Goal: Task Accomplishment & Management: Use online tool/utility

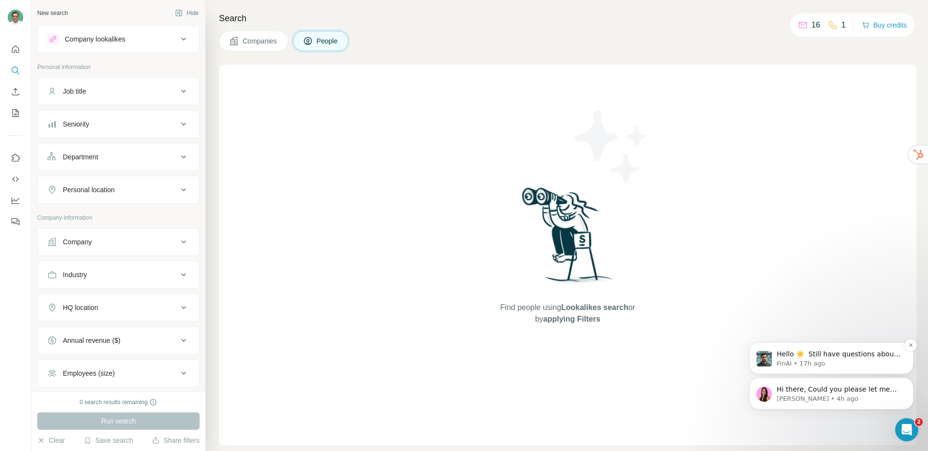
click at [833, 357] on p "Hello ☀️ ​ Still have questions about the Surfe plans and pricing shown? ​ Visi…" at bounding box center [839, 355] width 125 height 10
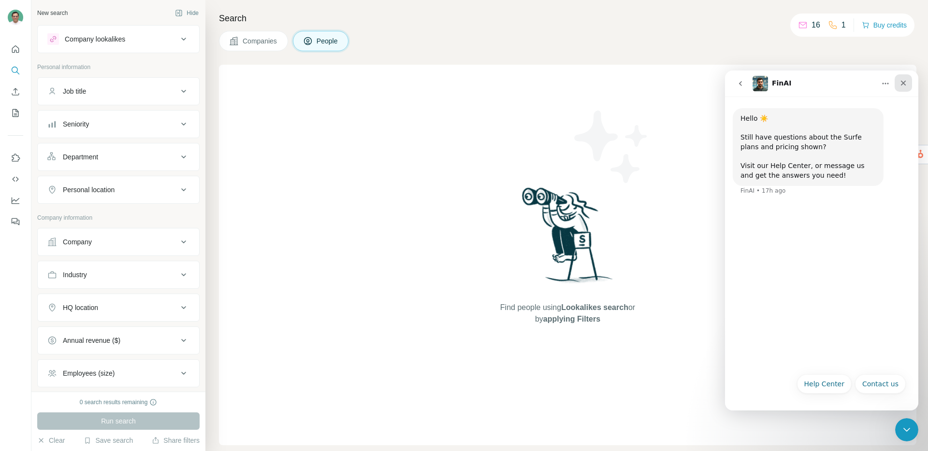
click at [904, 84] on icon "Close" at bounding box center [903, 83] width 5 height 5
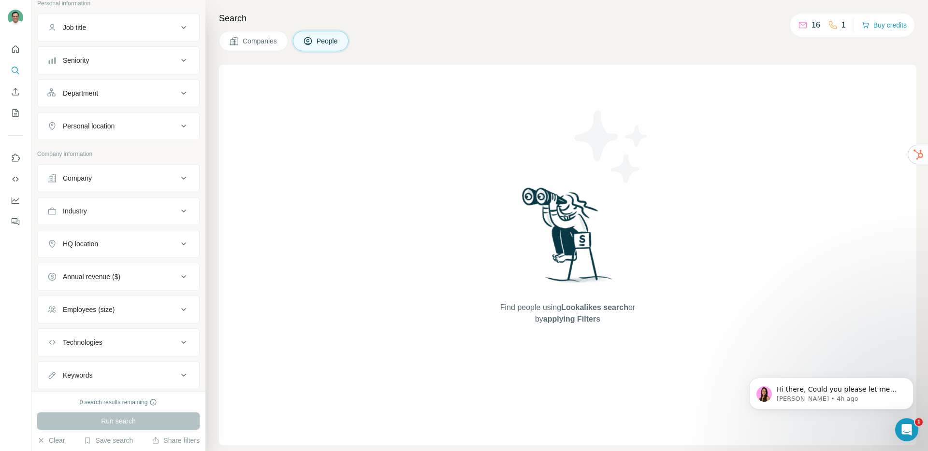
scroll to position [88, 0]
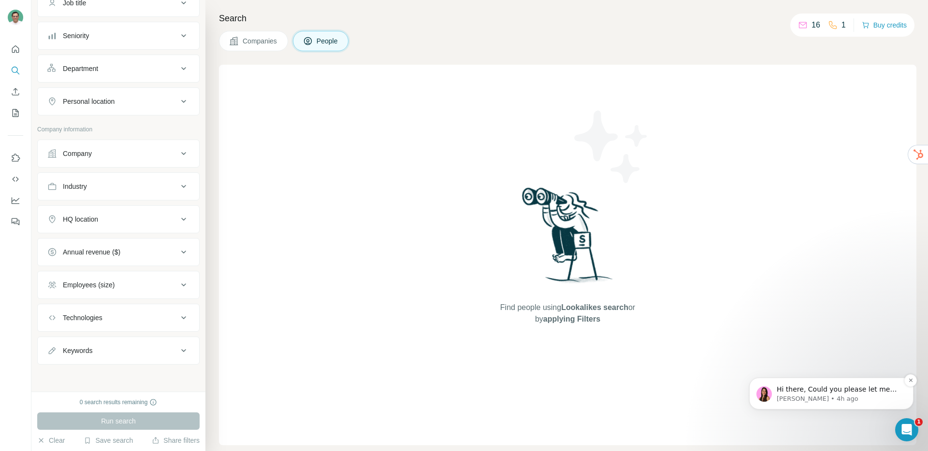
click at [819, 398] on p "[PERSON_NAME] • 4h ago" at bounding box center [839, 399] width 125 height 9
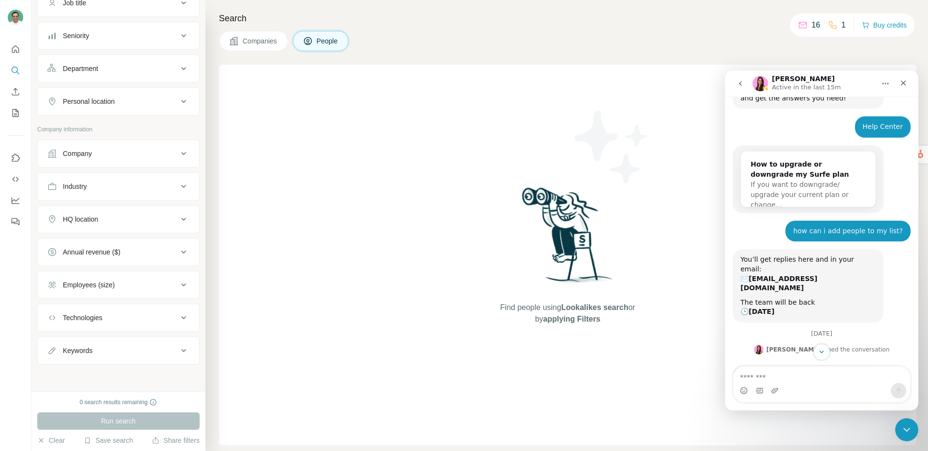
scroll to position [146, 0]
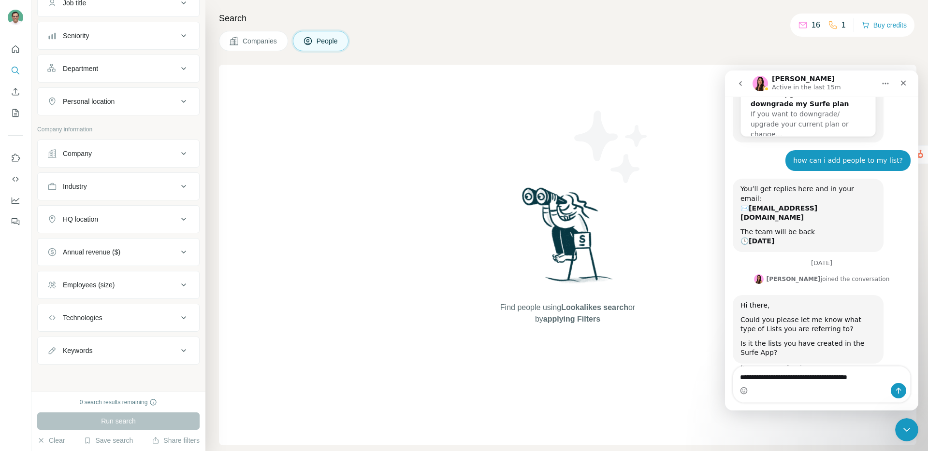
type textarea "**********"
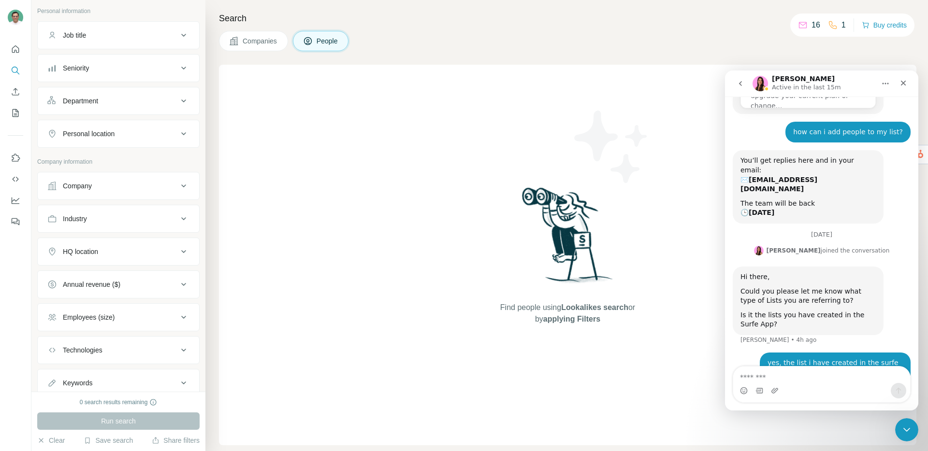
scroll to position [0, 0]
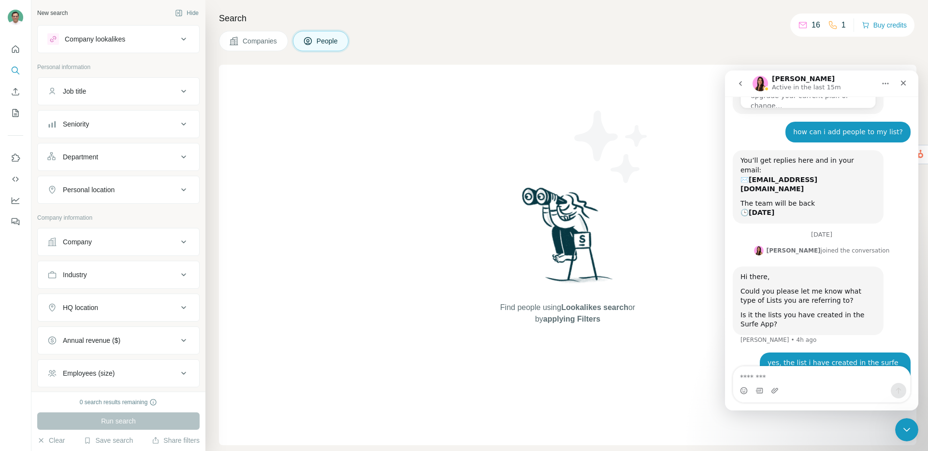
click at [146, 41] on div "Company lookalikes" at bounding box center [112, 39] width 130 height 12
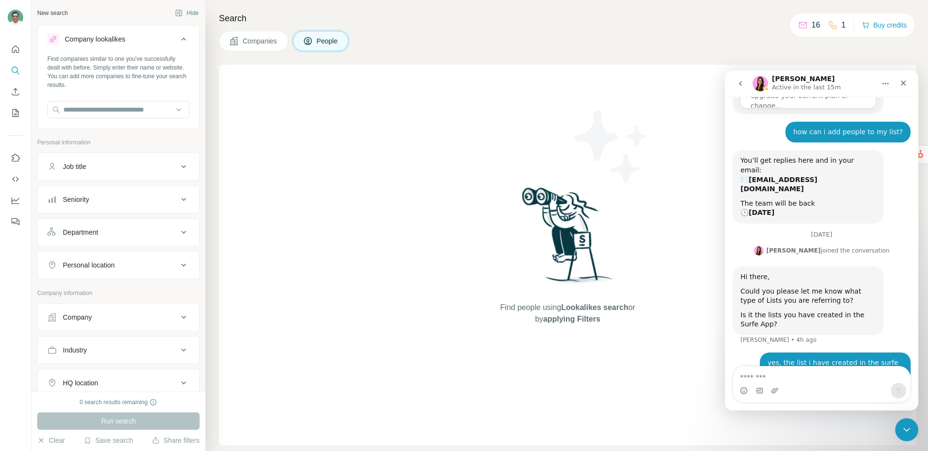
click at [262, 40] on span "Companies" at bounding box center [260, 41] width 35 height 10
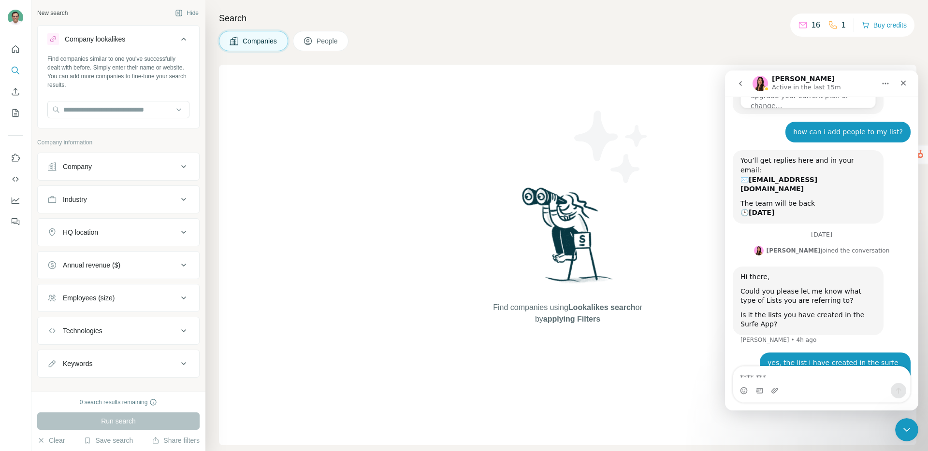
click at [309, 38] on icon at bounding box center [308, 41] width 10 height 10
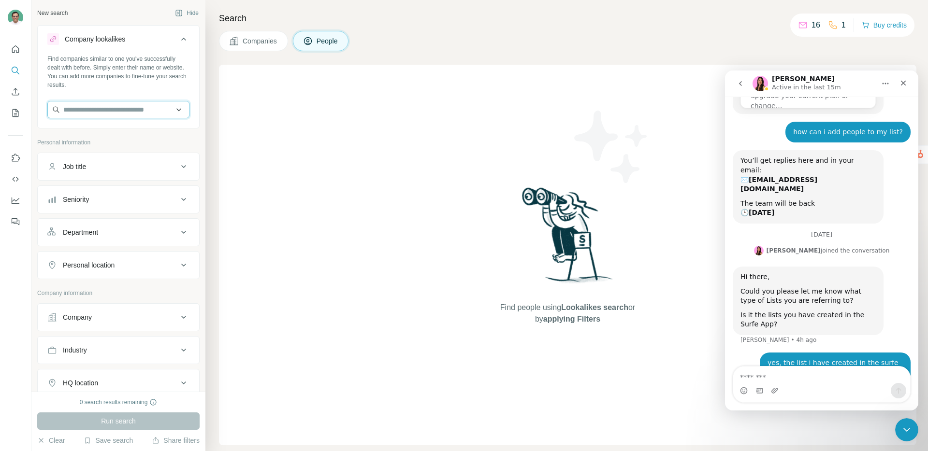
click at [123, 109] on input "text" at bounding box center [118, 109] width 142 height 17
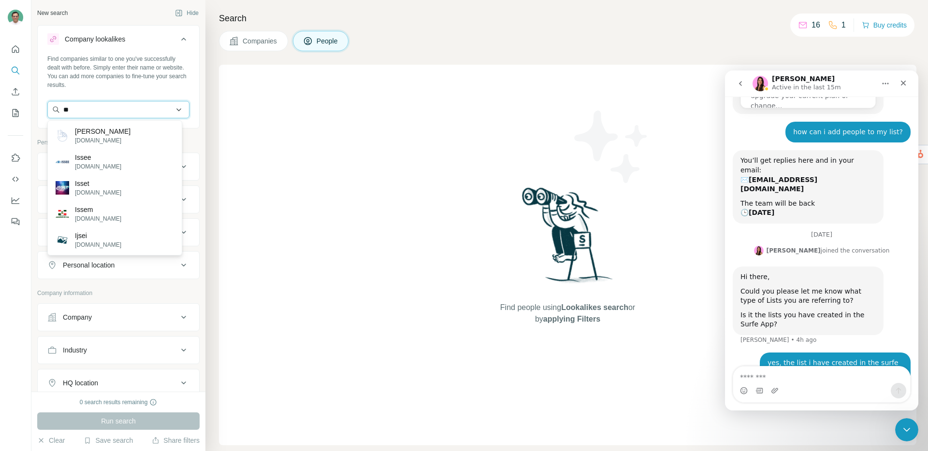
type input "*"
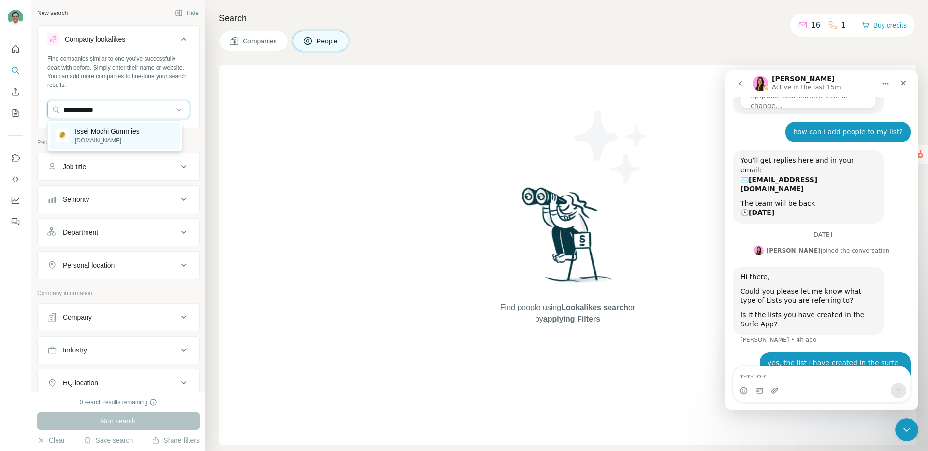
type input "**********"
click at [114, 135] on p "Issei Mochi Gummies" at bounding box center [107, 132] width 65 height 10
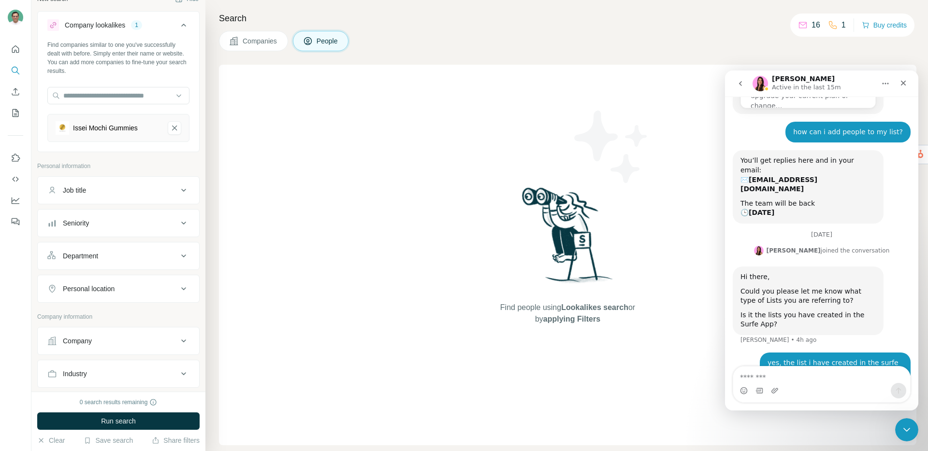
scroll to position [202, 0]
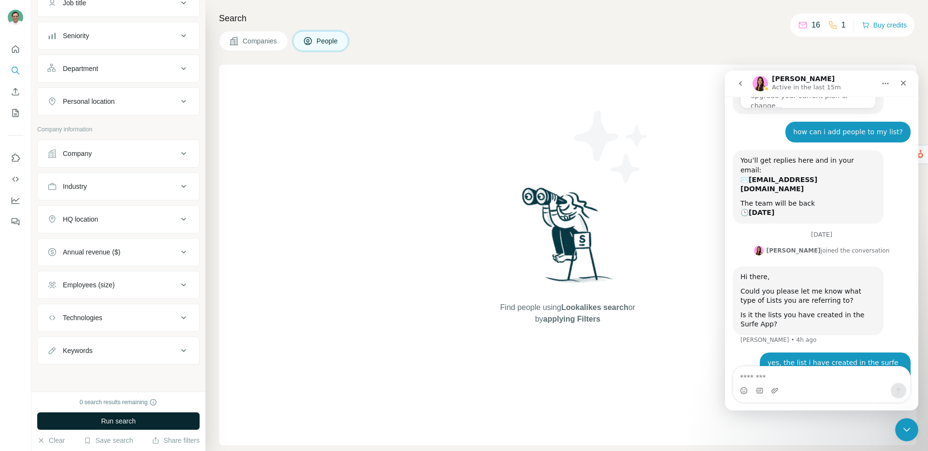
click at [140, 419] on button "Run search" at bounding box center [118, 421] width 162 height 17
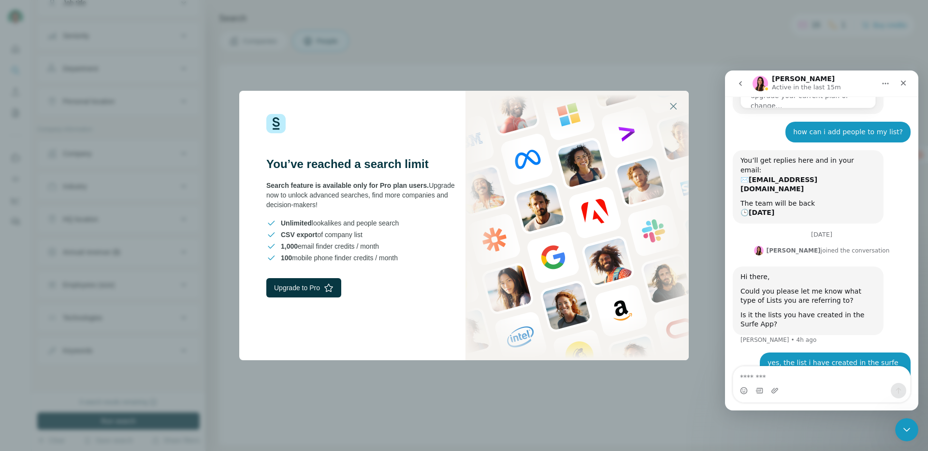
scroll to position [212, 0]
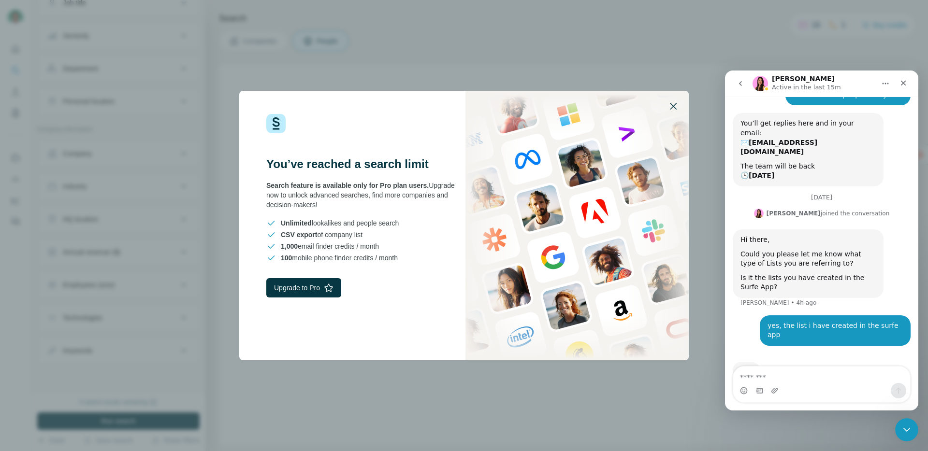
click at [674, 102] on icon "button" at bounding box center [673, 107] width 12 height 12
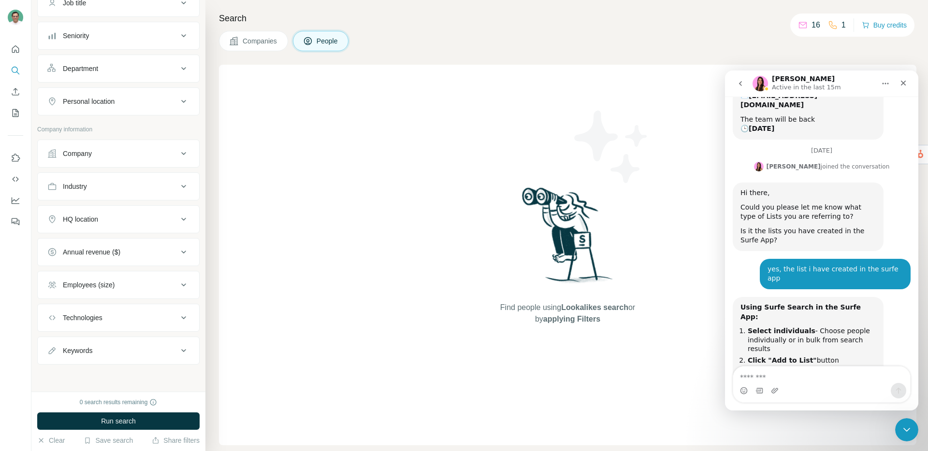
scroll to position [297, 0]
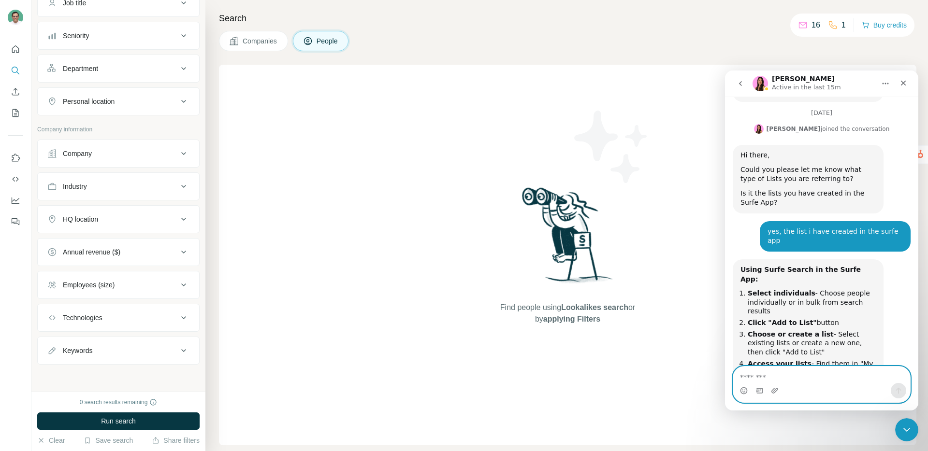
click at [782, 373] on textarea "Message…" at bounding box center [821, 375] width 177 height 16
type textarea "*"
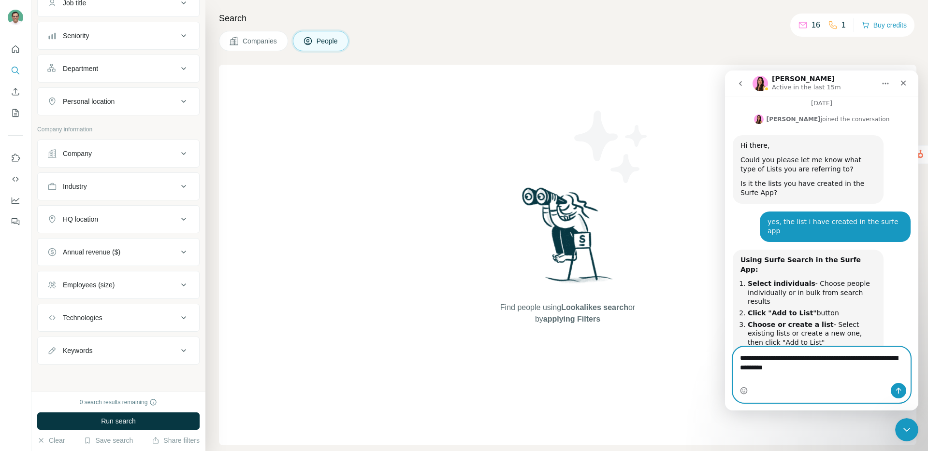
type textarea "**********"
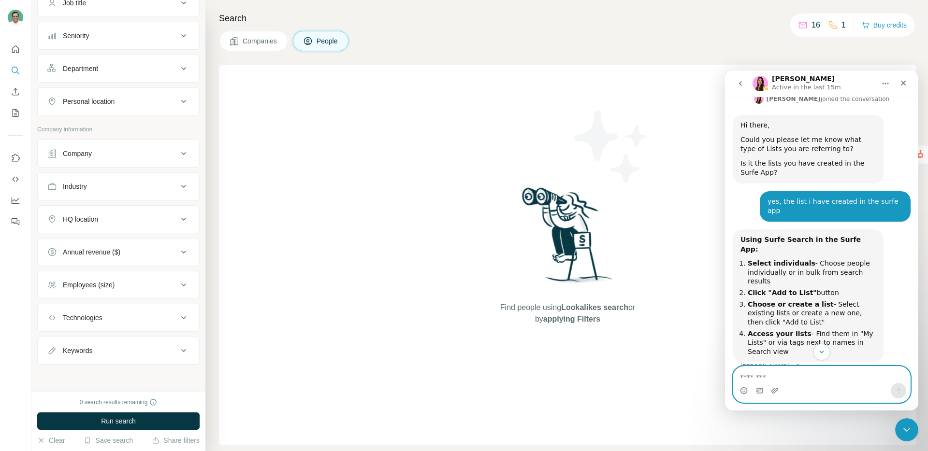
scroll to position [335, 0]
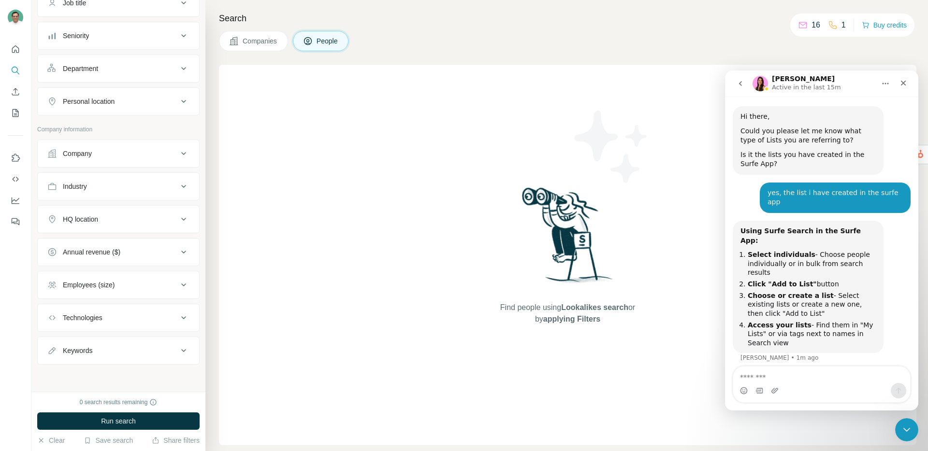
drag, startPoint x: 760, startPoint y: 235, endPoint x: 797, endPoint y: 304, distance: 78.5
click at [794, 299] on ol "Select individuals - Choose people individually or in bulk from search results …" at bounding box center [807, 298] width 135 height 97
click at [803, 321] on li "Access your lists - Find them in "My Lists" or via tags next to names in Search…" at bounding box center [812, 334] width 128 height 27
click at [568, 43] on div "Companies People" at bounding box center [567, 41] width 697 height 20
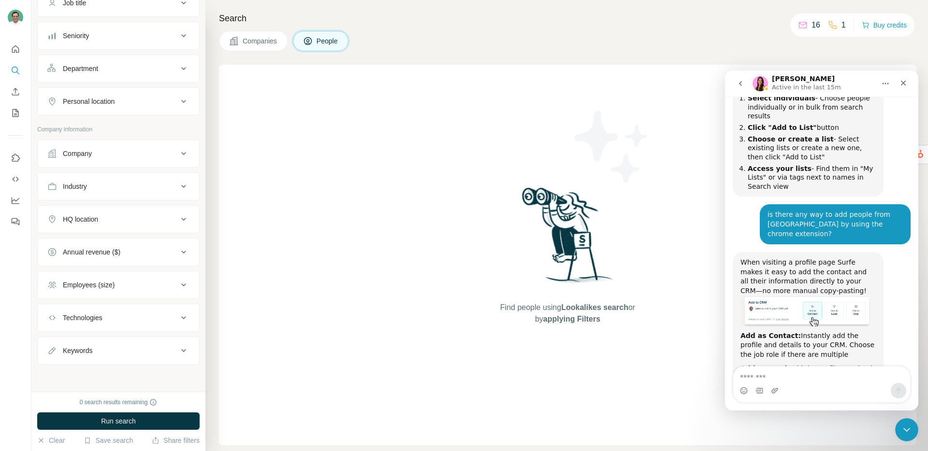
scroll to position [527, 0]
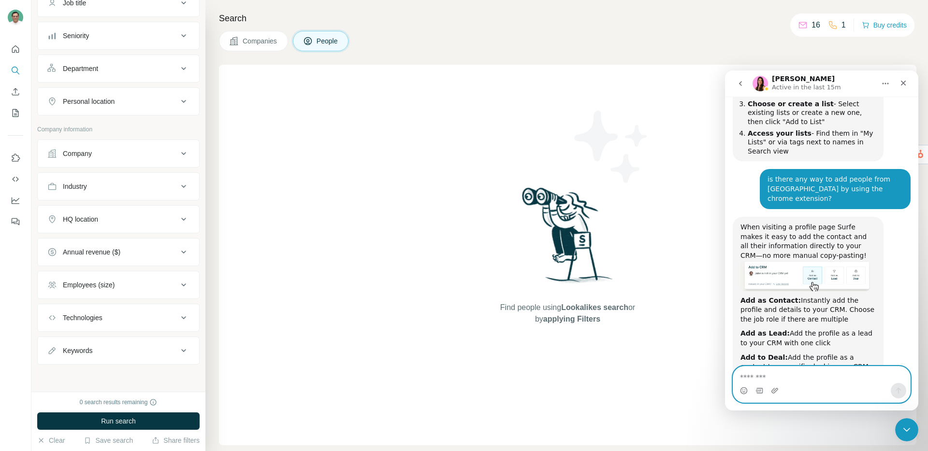
click at [777, 371] on textarea "Message…" at bounding box center [821, 375] width 177 height 16
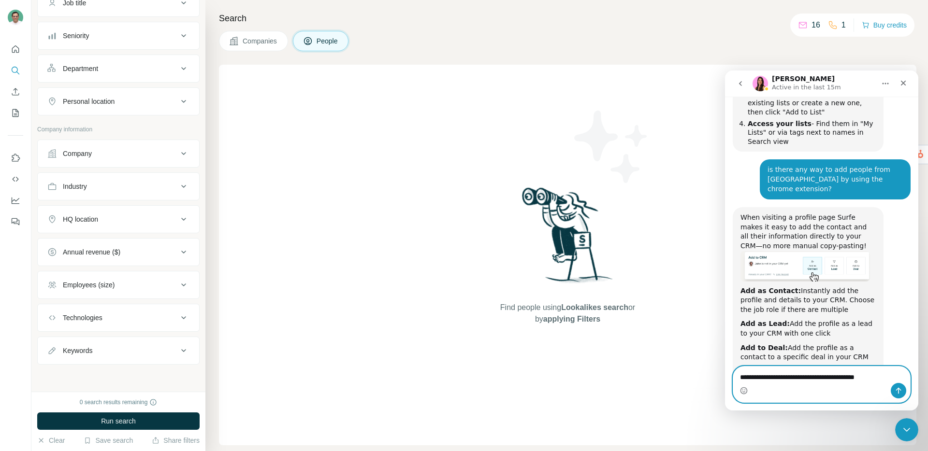
scroll to position [547, 0]
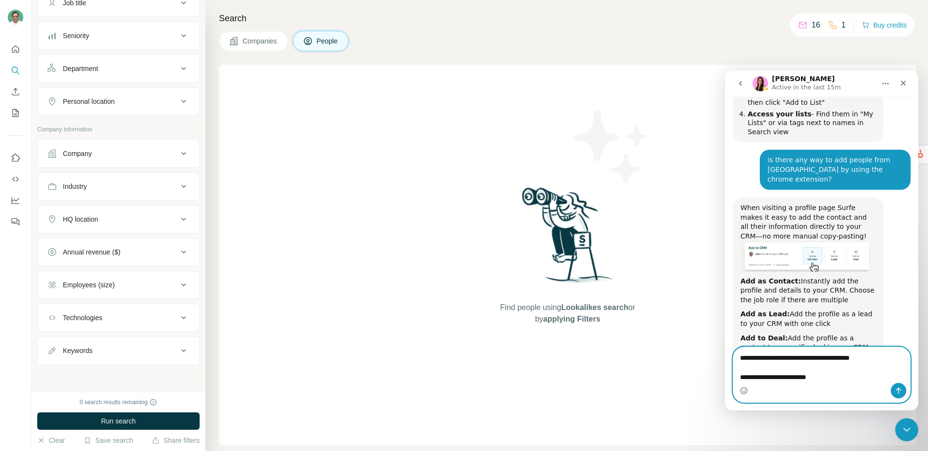
type textarea "**********"
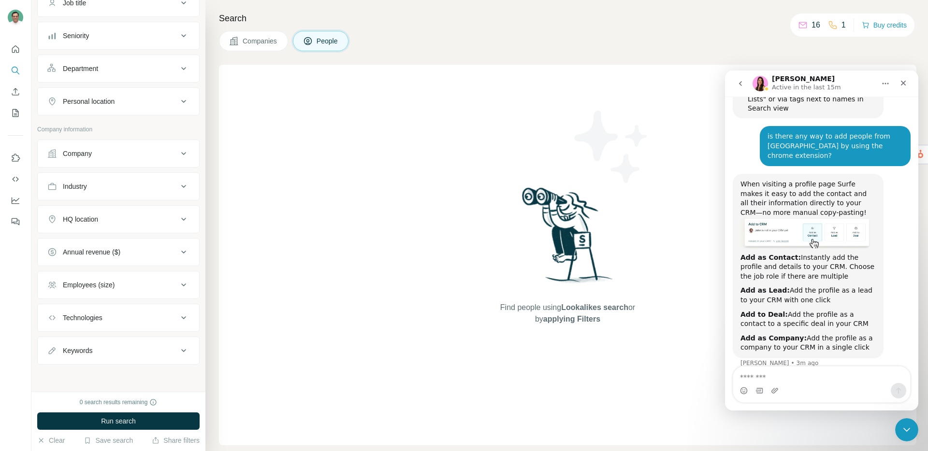
click at [785, 218] on img "Aurélie says…" at bounding box center [805, 233] width 130 height 30
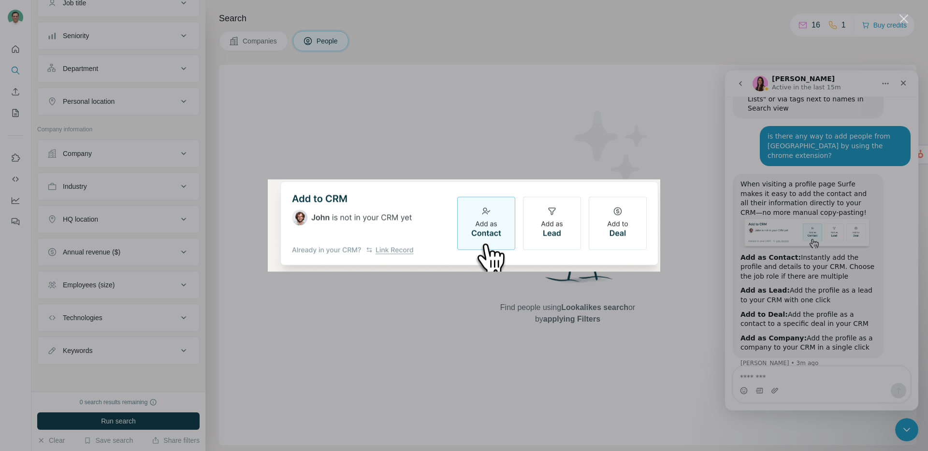
click at [516, 133] on div "Intercom messenger" at bounding box center [464, 225] width 928 height 451
